Goal: Find specific page/section: Find specific page/section

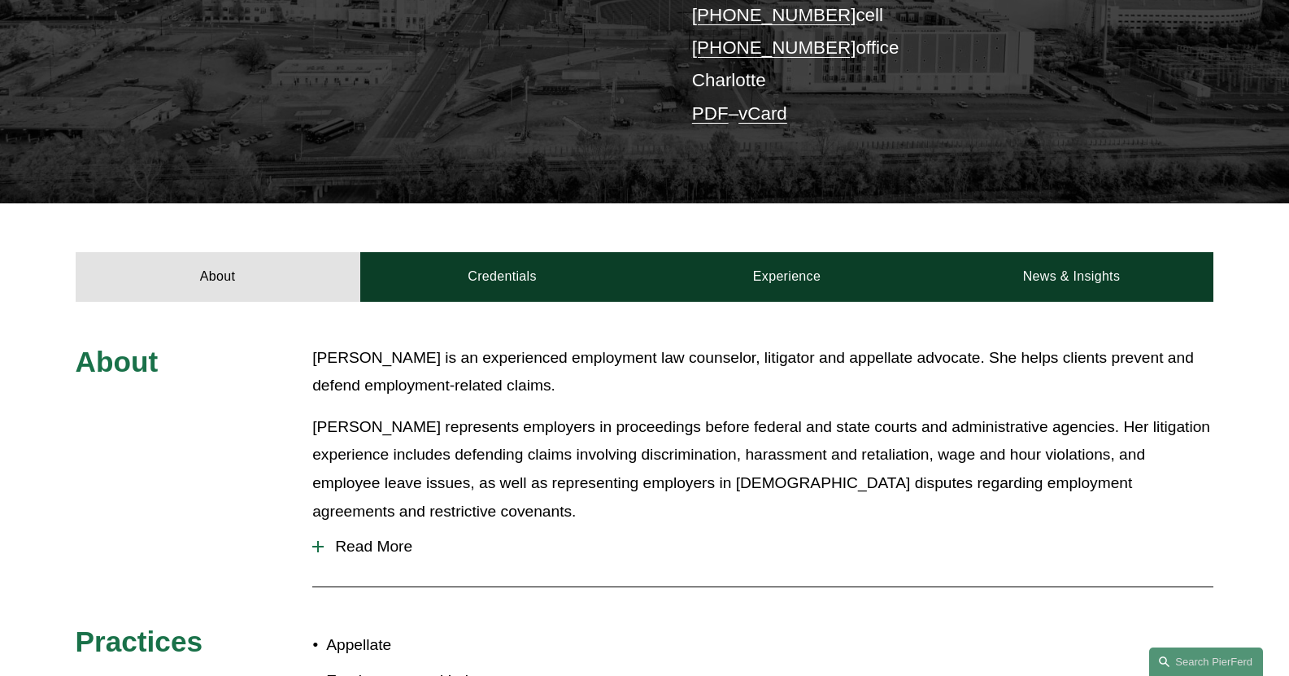
scroll to position [407, 0]
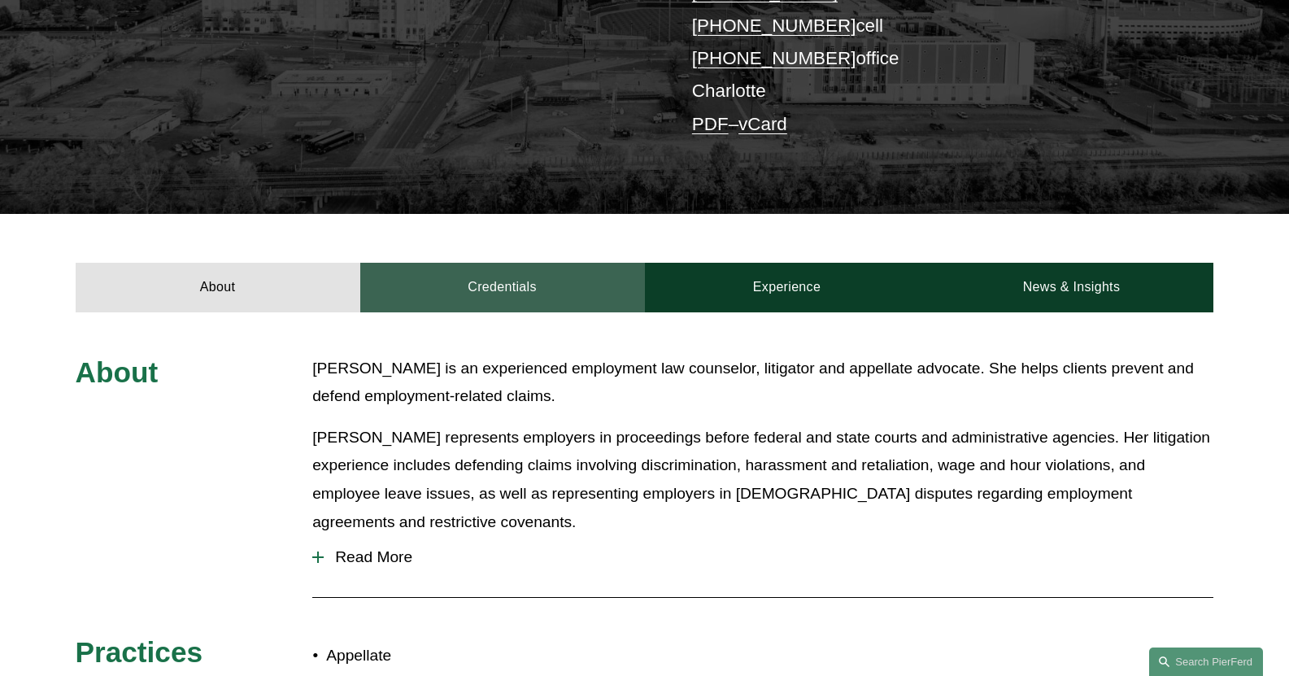
click at [507, 282] on link "Credentials" at bounding box center [502, 287] width 285 height 49
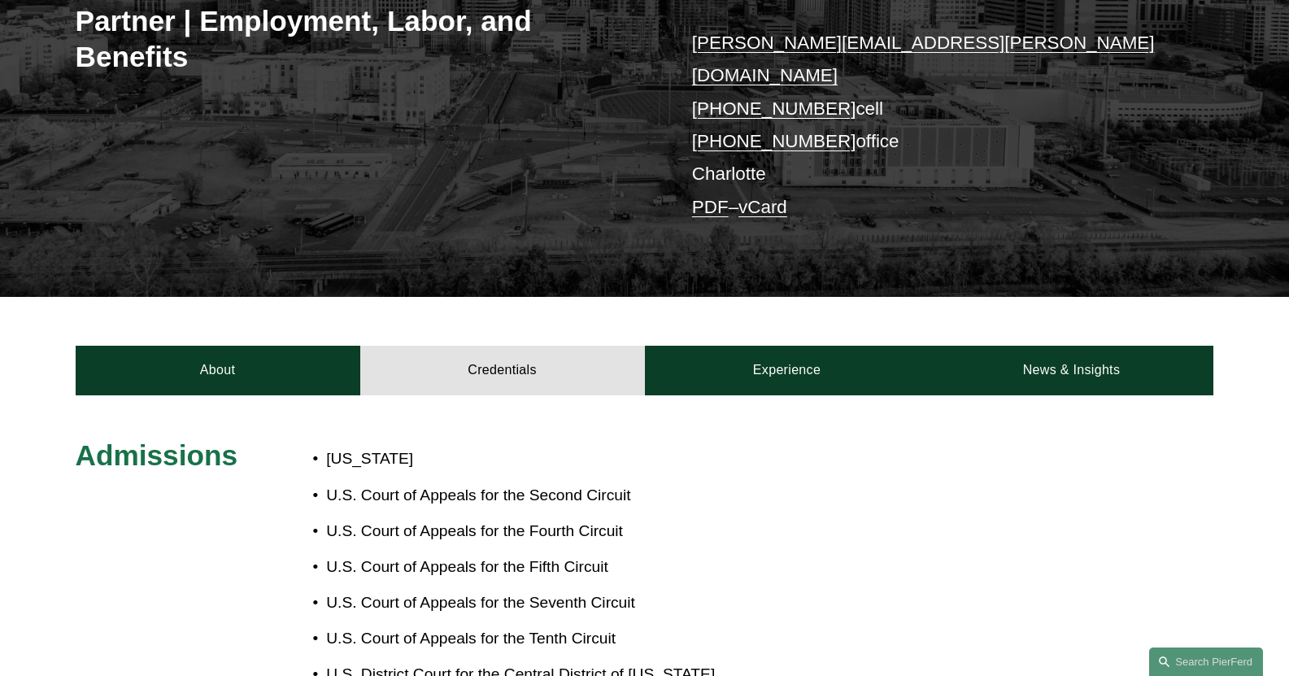
scroll to position [325, 0]
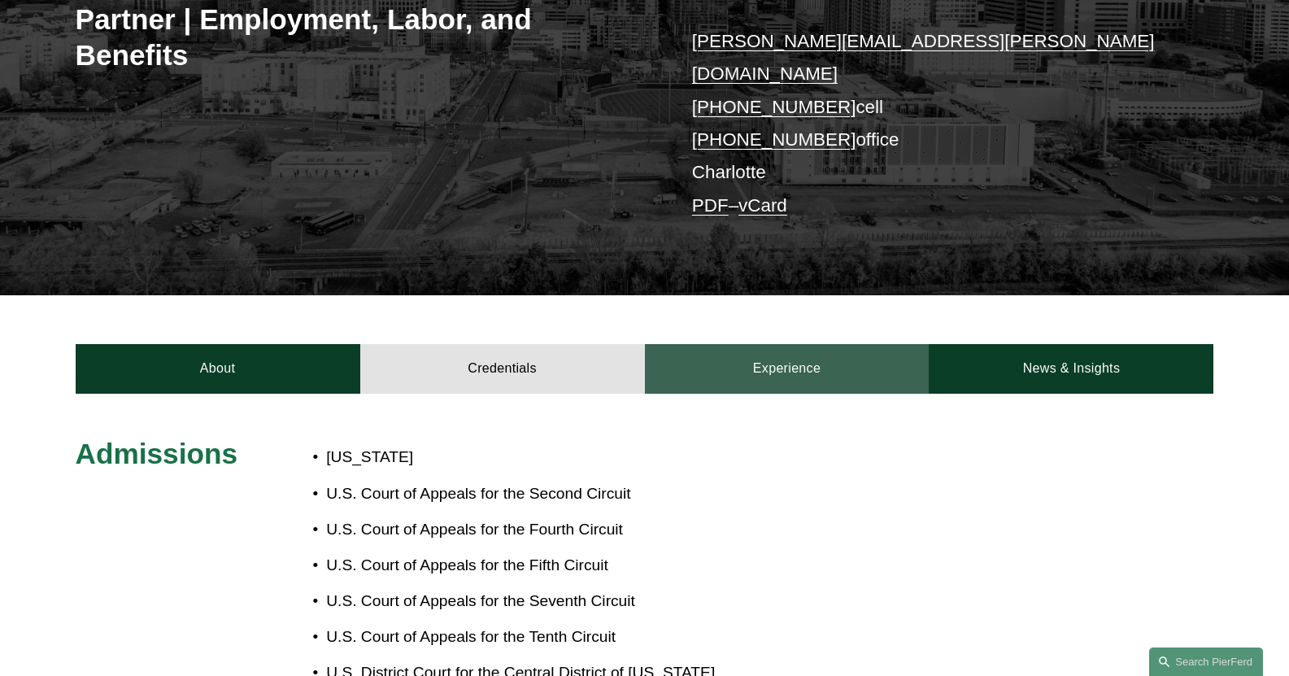
click at [824, 344] on link "Experience" at bounding box center [787, 368] width 285 height 49
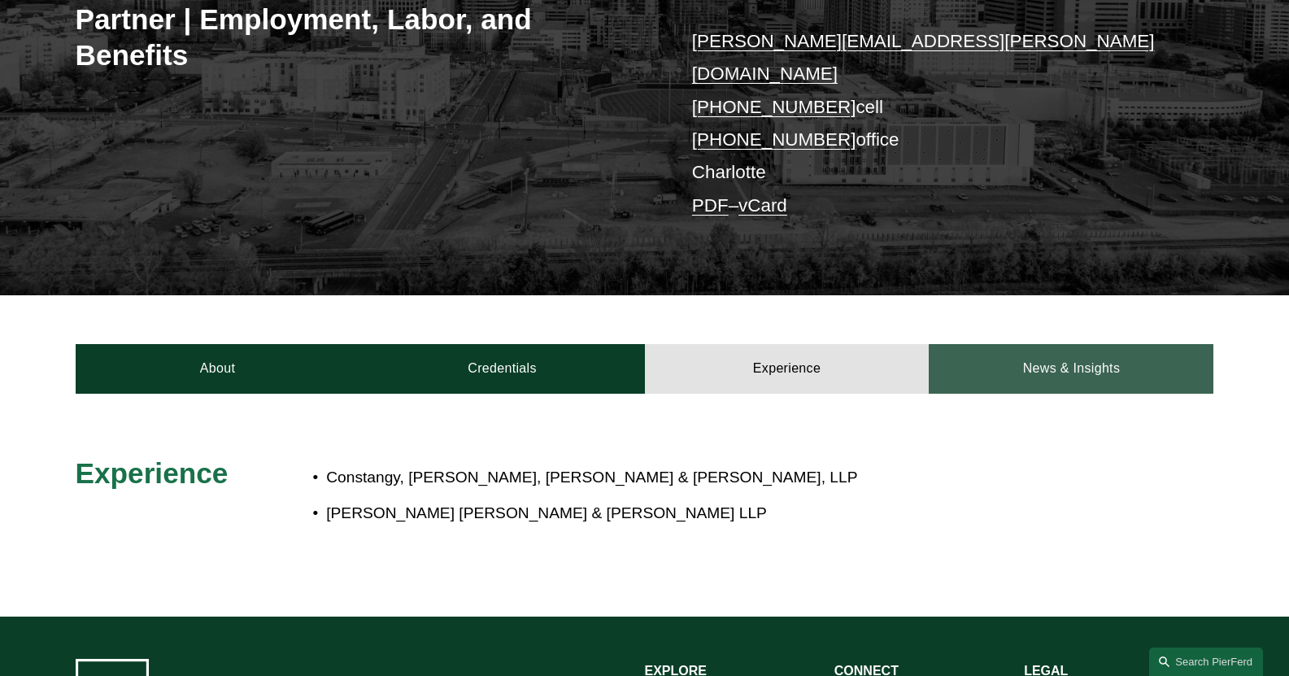
click at [1116, 344] on link "News & Insights" at bounding box center [1071, 368] width 285 height 49
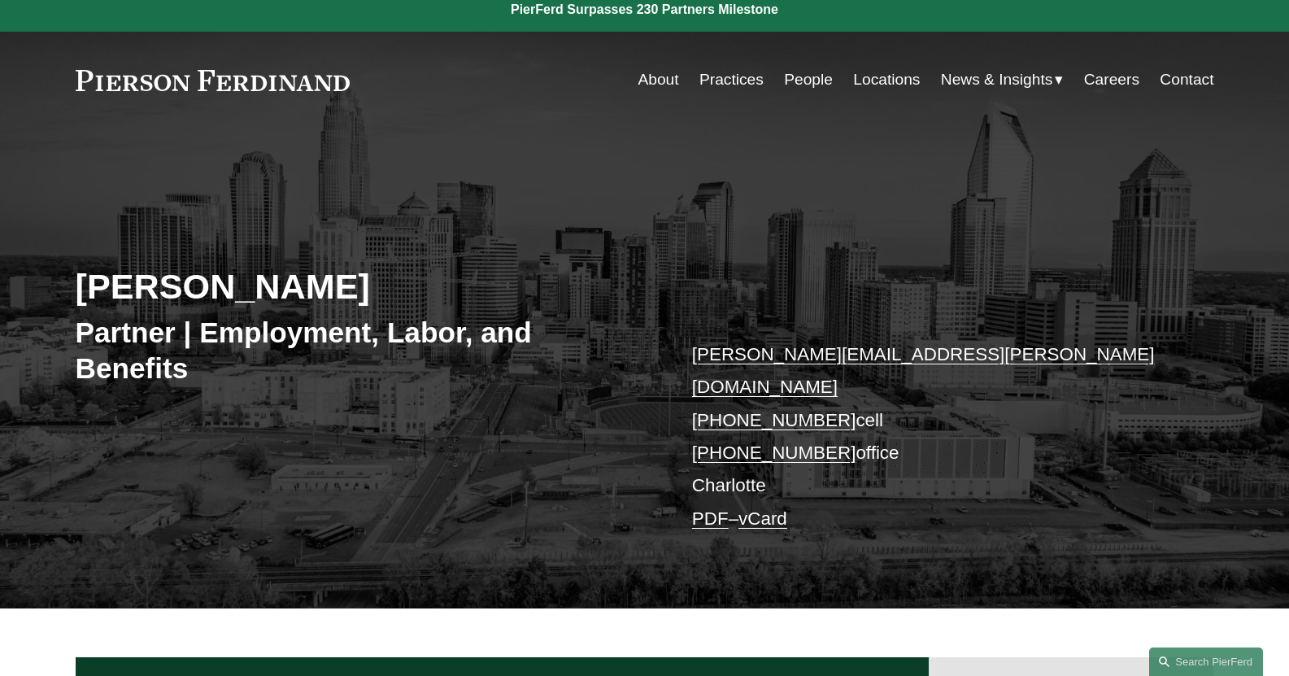
scroll to position [0, 0]
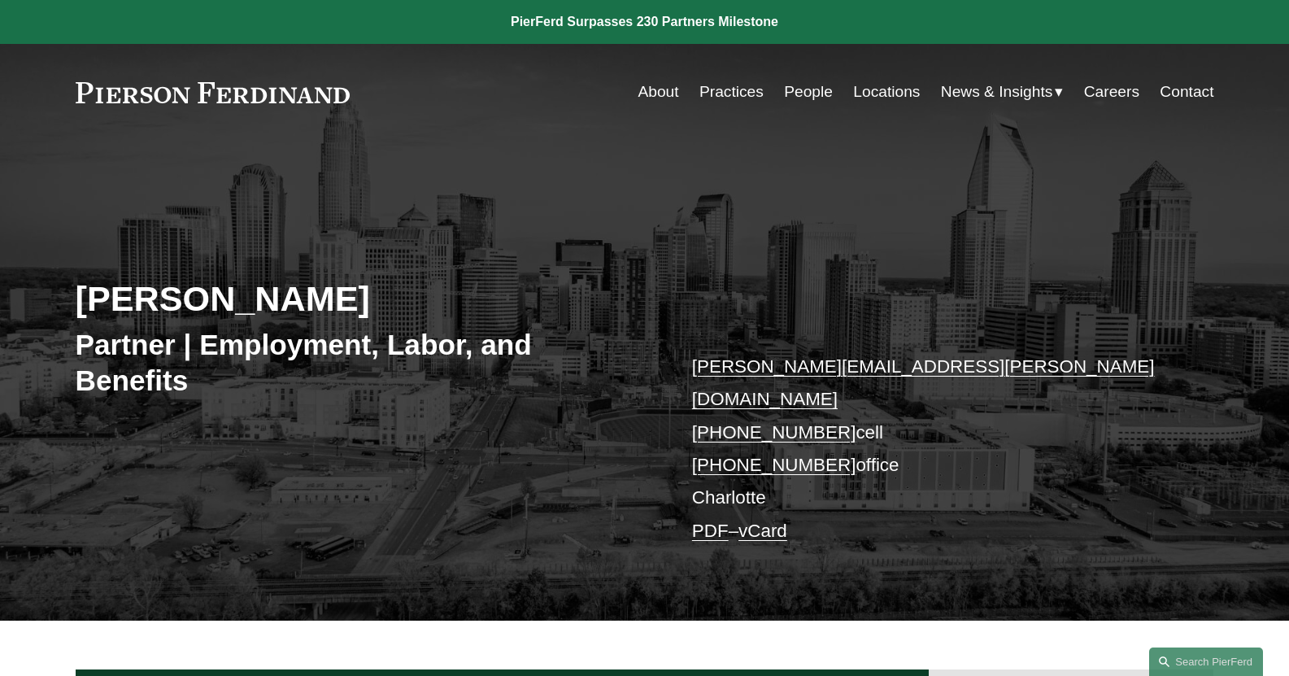
click at [726, 94] on link "Practices" at bounding box center [731, 91] width 64 height 31
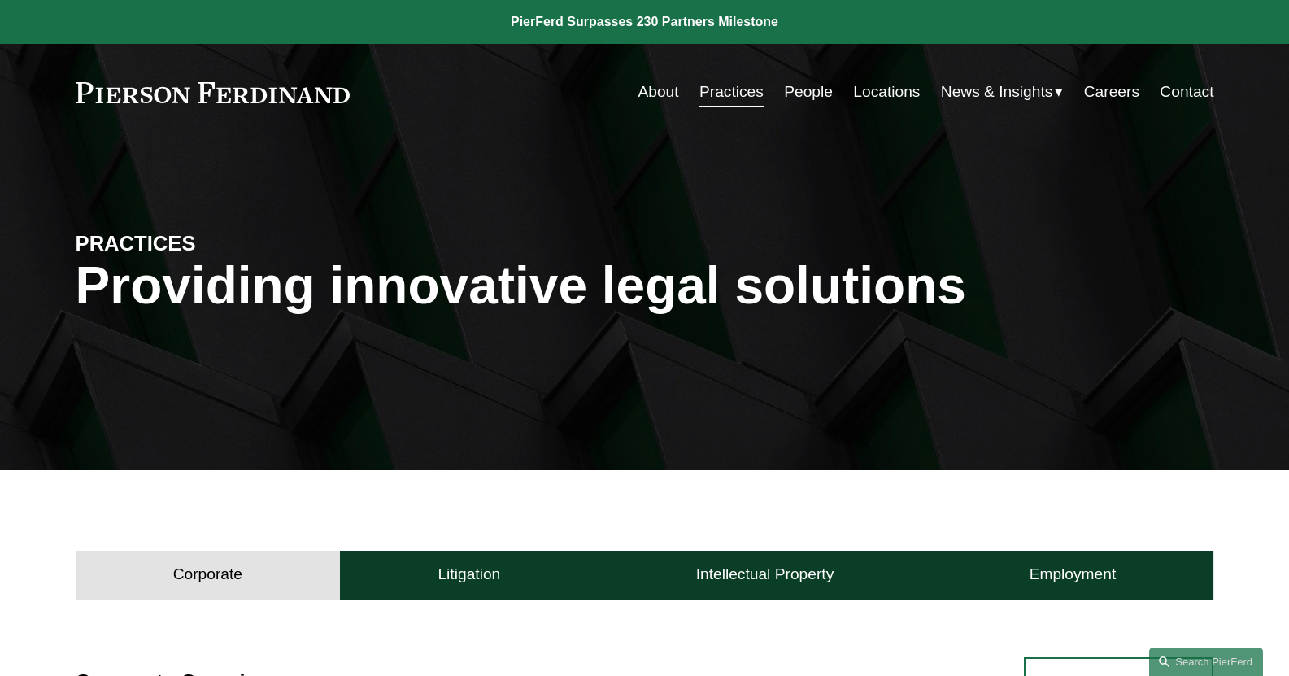
click at [867, 100] on link "Locations" at bounding box center [886, 91] width 67 height 31
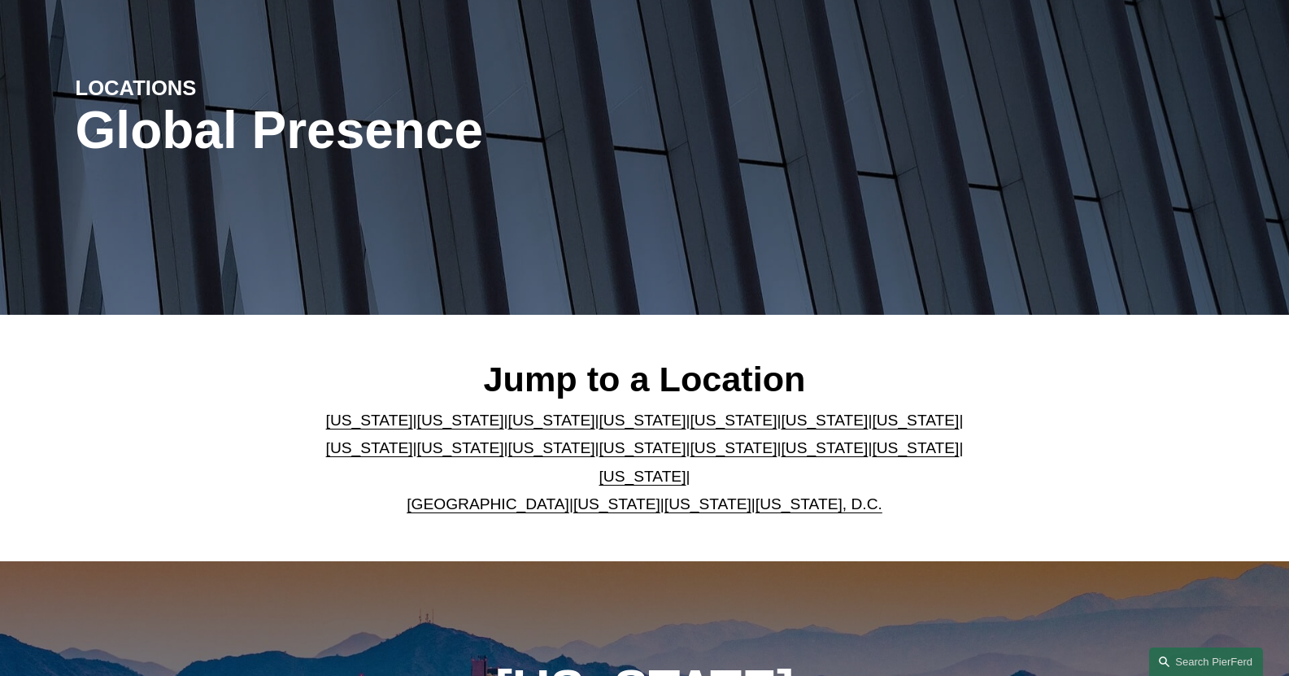
scroll to position [163, 0]
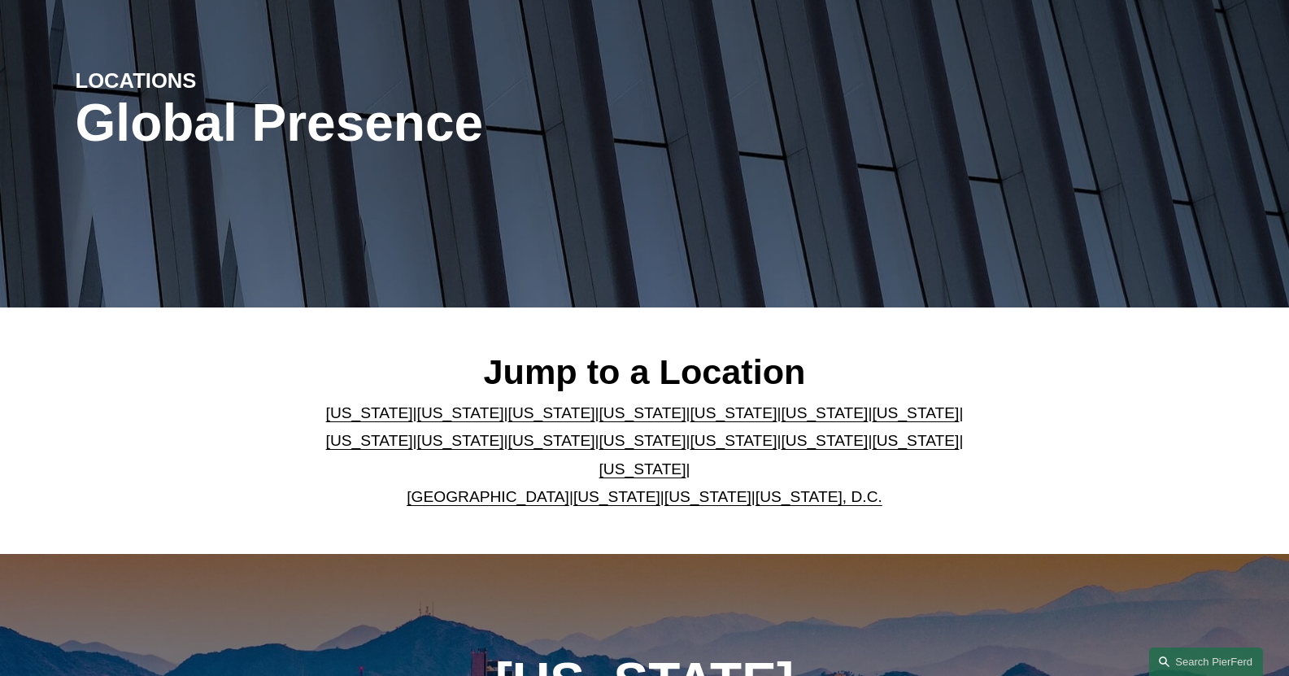
click at [690, 449] on link "[US_STATE]" at bounding box center [733, 440] width 87 height 17
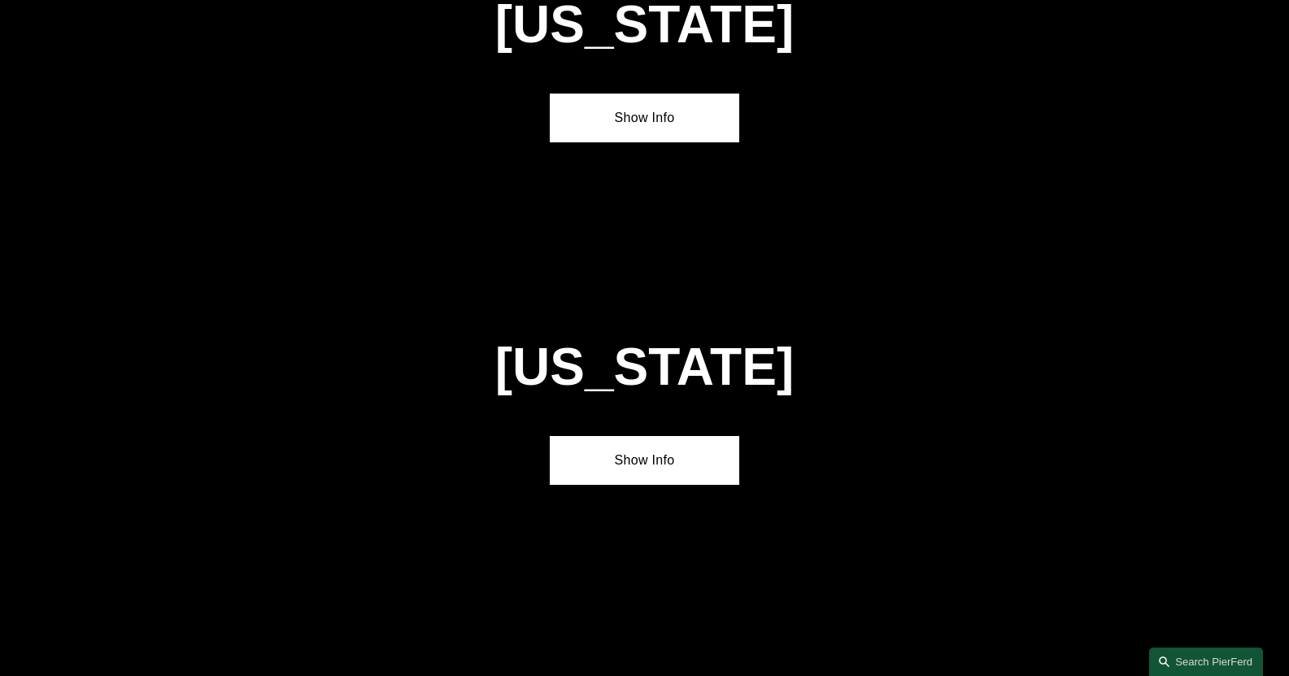
scroll to position [4472, 0]
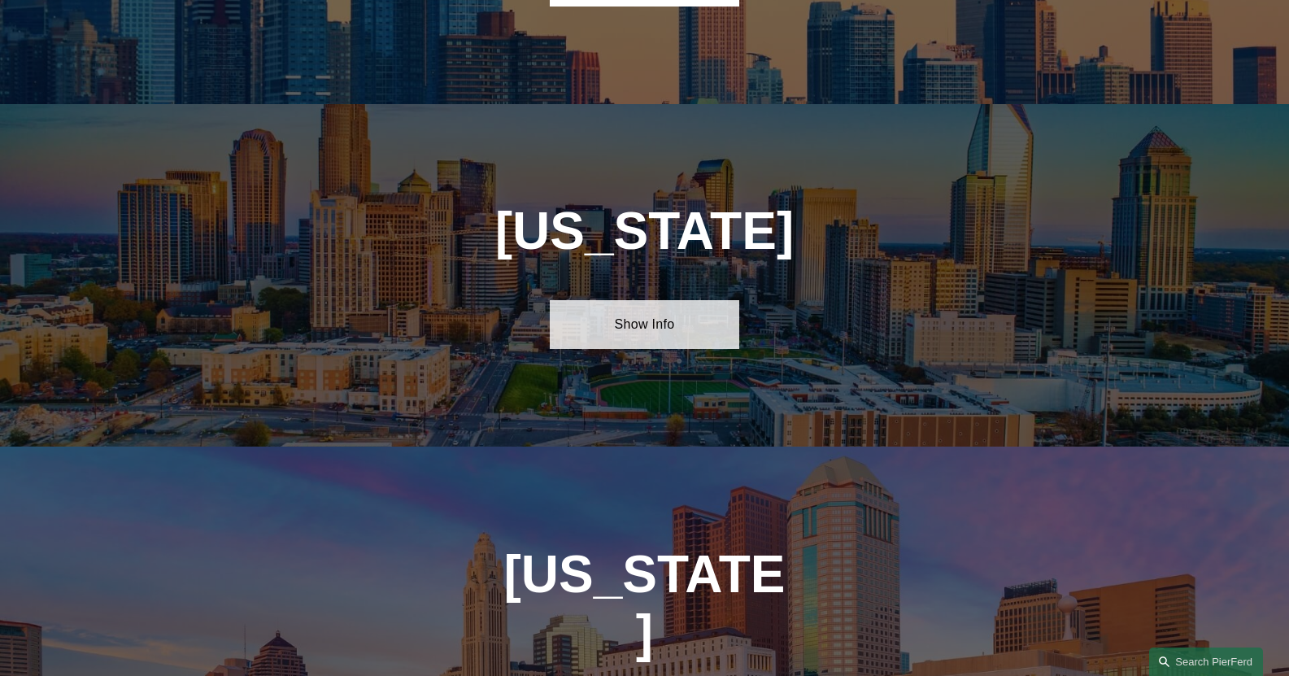
click at [646, 300] on link "Show Info" at bounding box center [644, 324] width 189 height 49
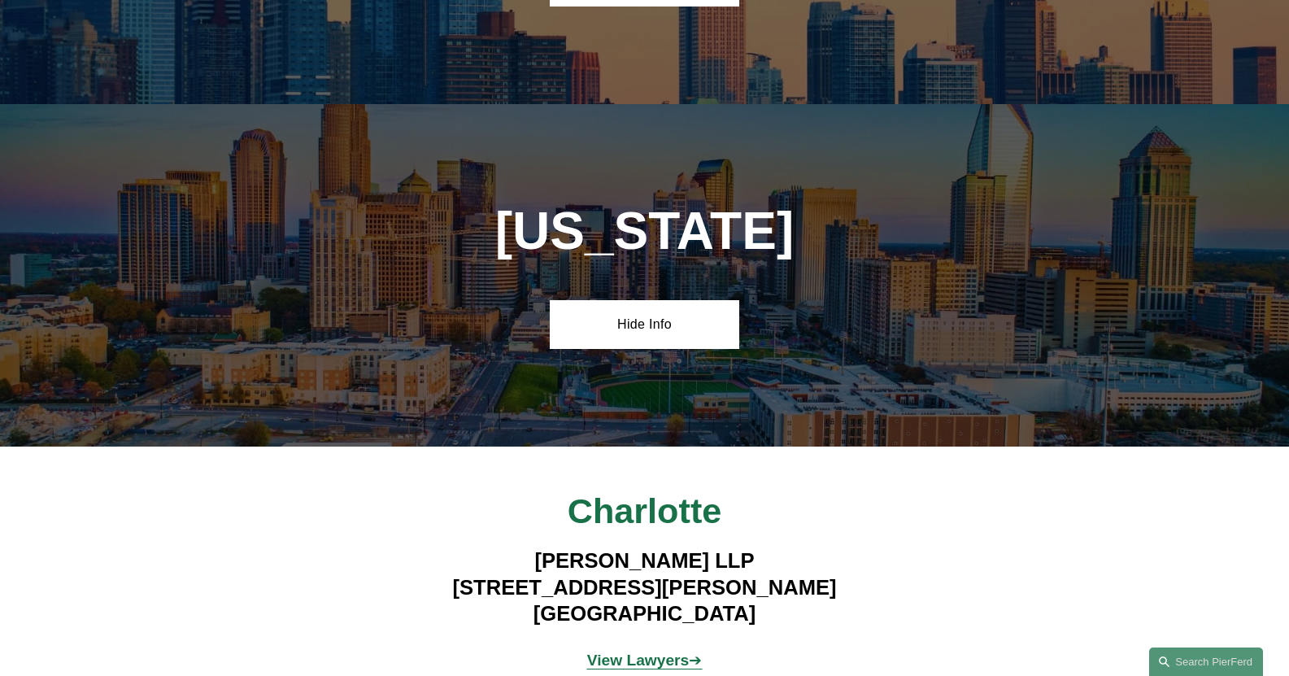
click at [640, 651] on strong "View Lawyers" at bounding box center [638, 659] width 102 height 17
